Goal: Task Accomplishment & Management: Complete application form

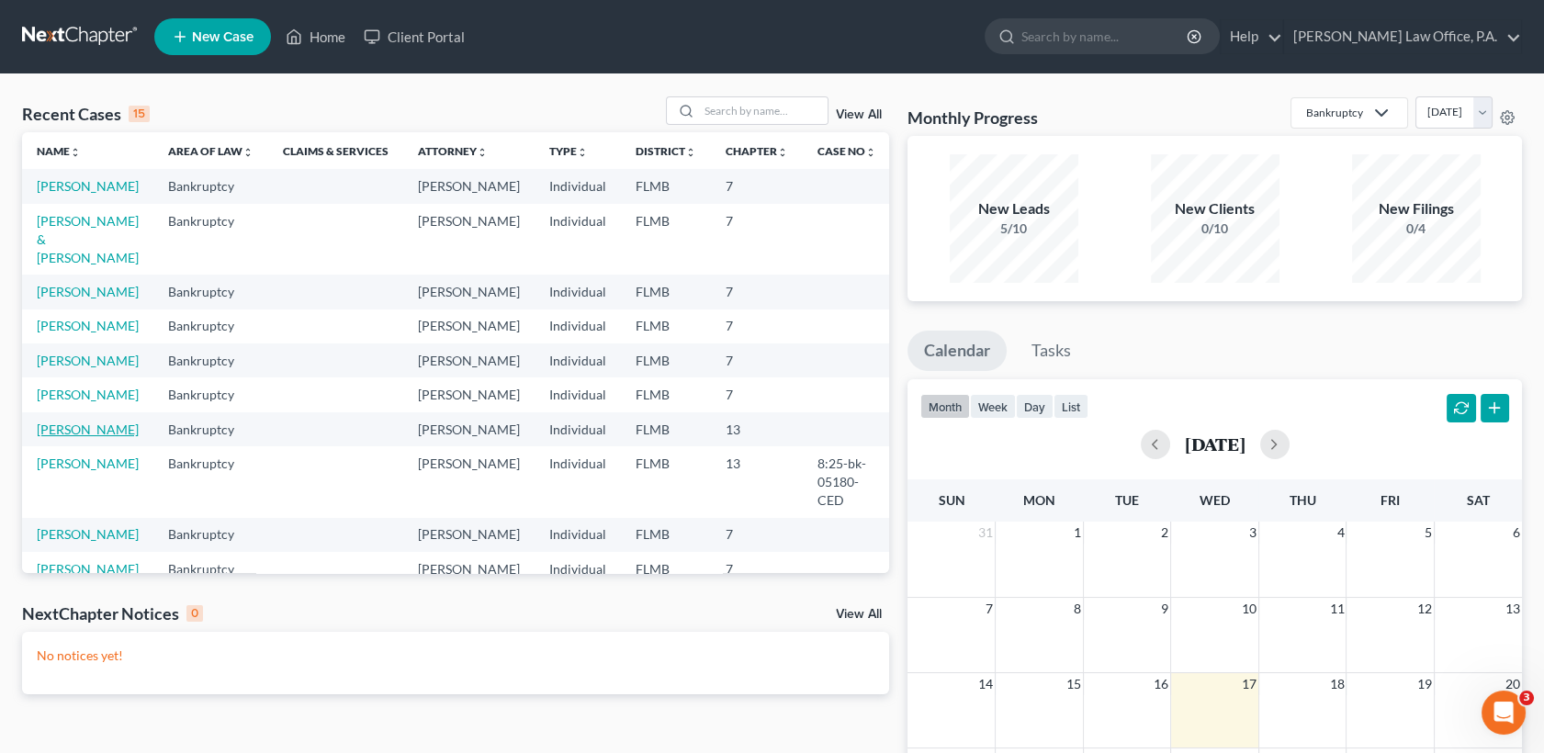
click at [81, 437] on link "[PERSON_NAME]" at bounding box center [88, 430] width 102 height 16
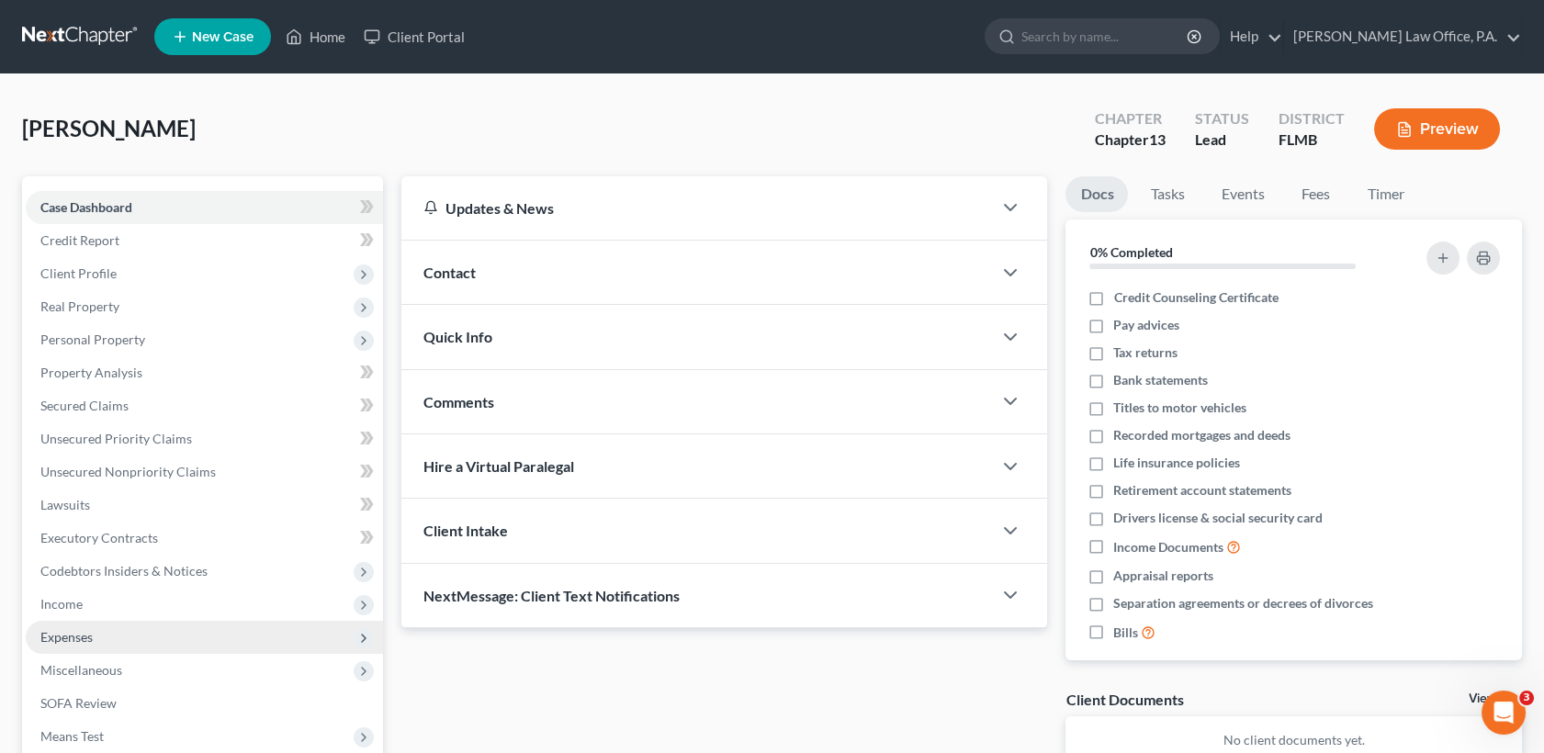
click at [94, 631] on span "Expenses" at bounding box center [204, 637] width 357 height 33
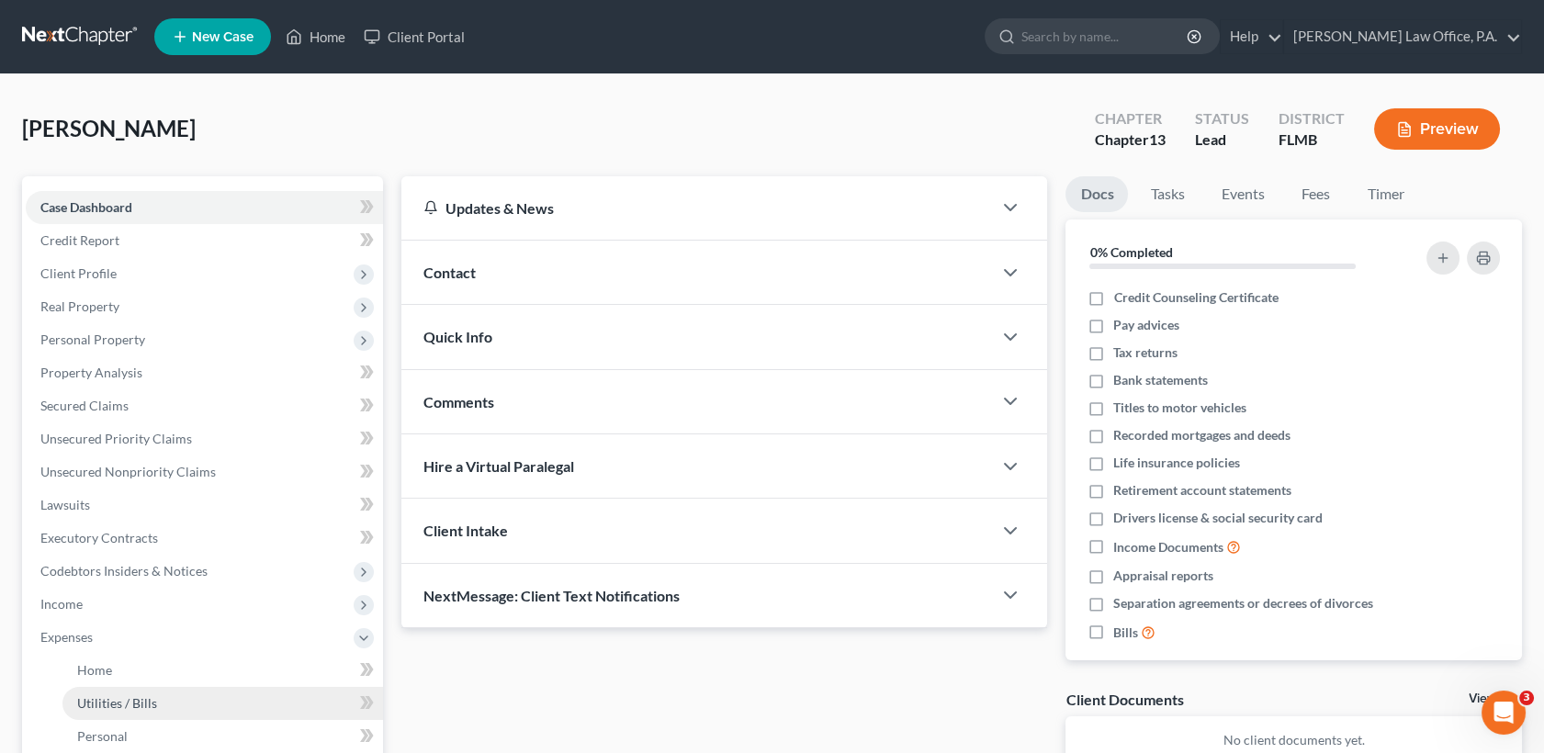
click at [118, 701] on span "Utilities / Bills" at bounding box center [117, 703] width 80 height 16
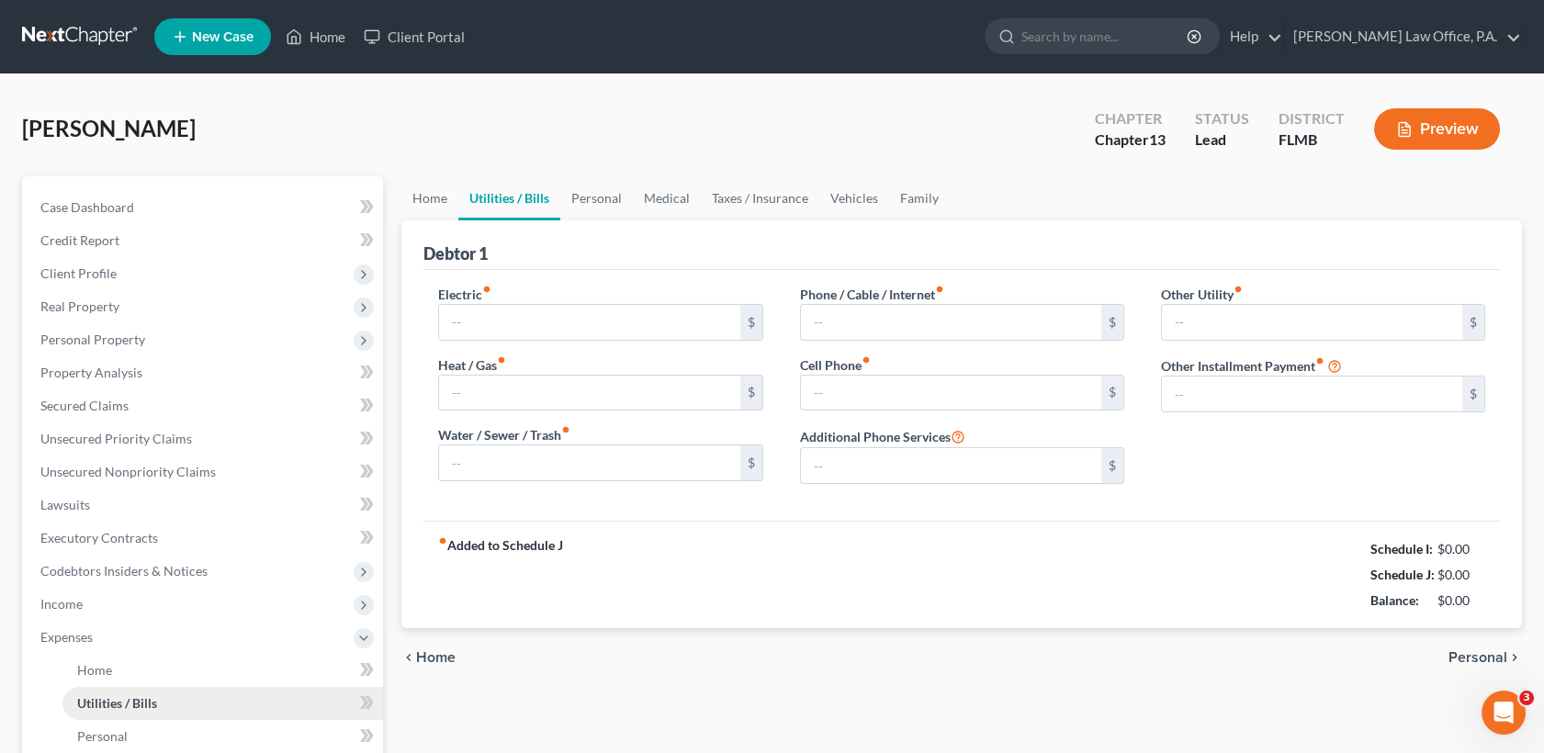
type input "250.00"
type input "0.00"
type input "60.00"
type input "90.00"
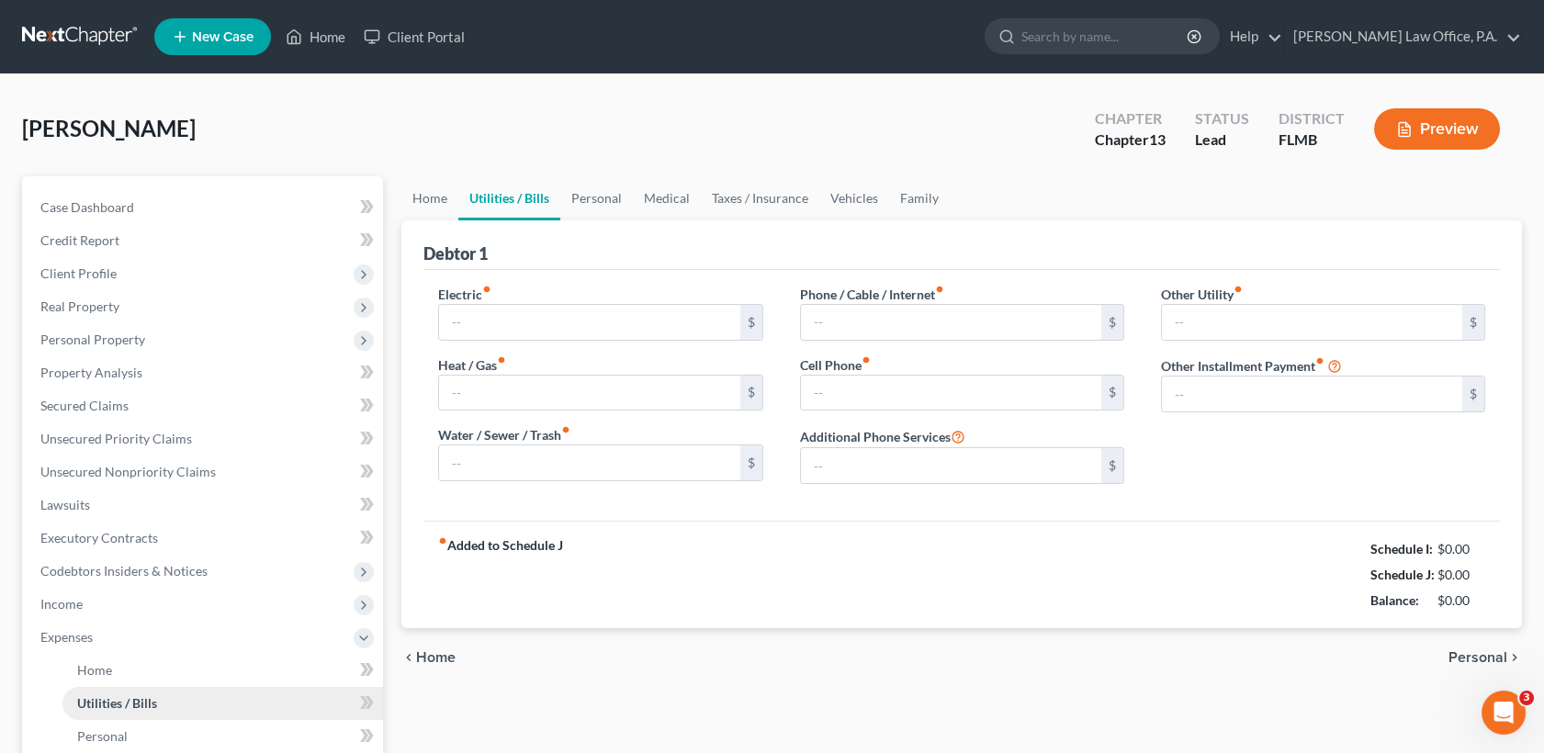
type input "0.00"
click at [610, 321] on input "250.00" at bounding box center [589, 322] width 300 height 35
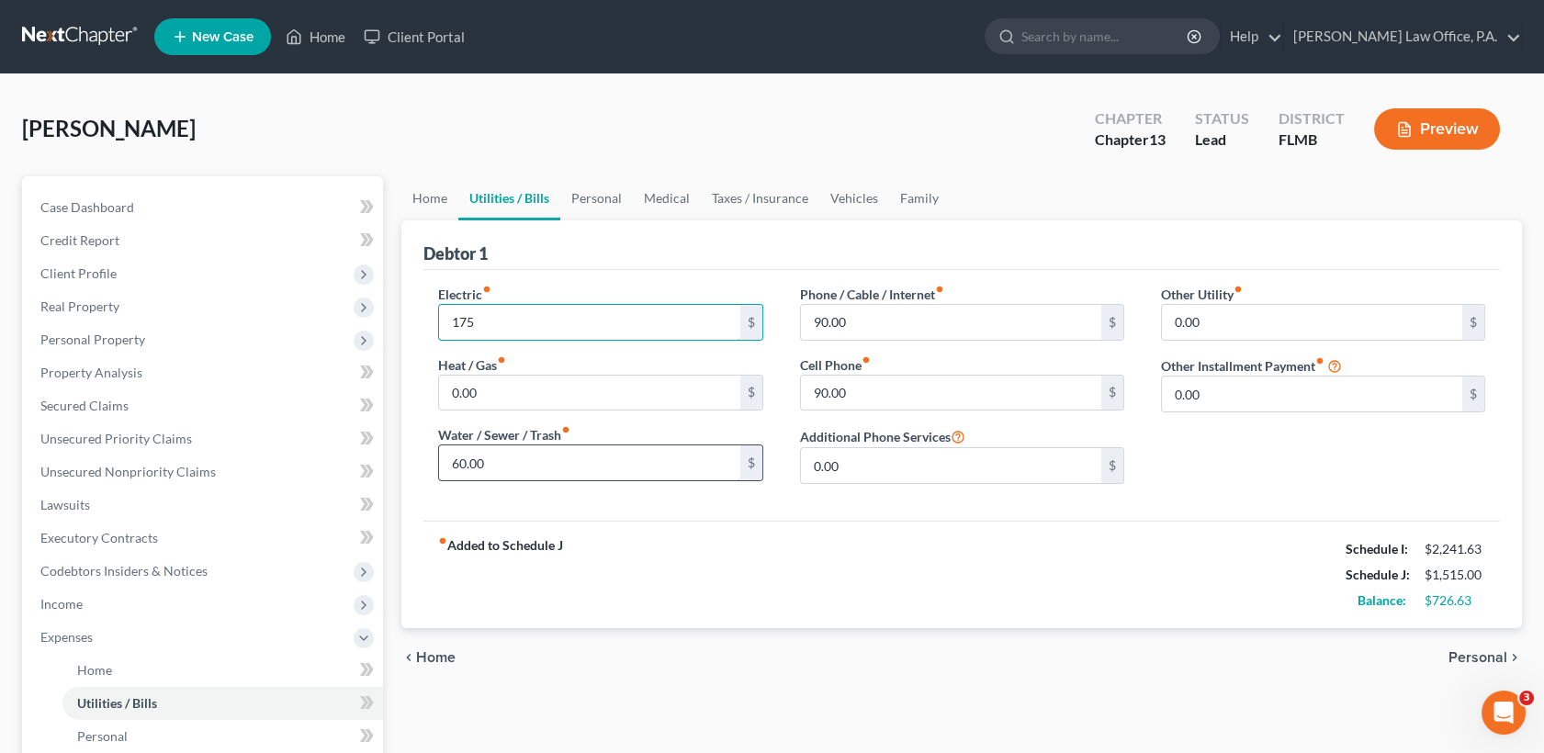
type input "175"
click at [546, 453] on input "60.00" at bounding box center [589, 462] width 300 height 35
type input "50"
click at [1039, 590] on div "fiber_manual_record Added to Schedule J Schedule I: $2,241.63 Schedule J: $1,50…" at bounding box center [961, 574] width 1076 height 107
